Goal: Find specific page/section: Find specific page/section

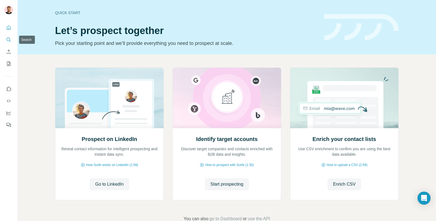
click at [9, 39] on icon "Search" at bounding box center [8, 39] width 5 height 5
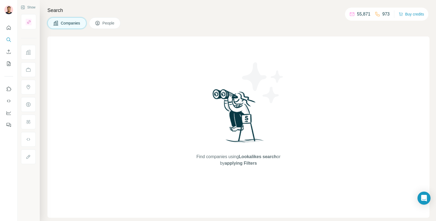
click at [185, 20] on div "Companies People" at bounding box center [238, 22] width 382 height 11
